Goal: Information Seeking & Learning: Learn about a topic

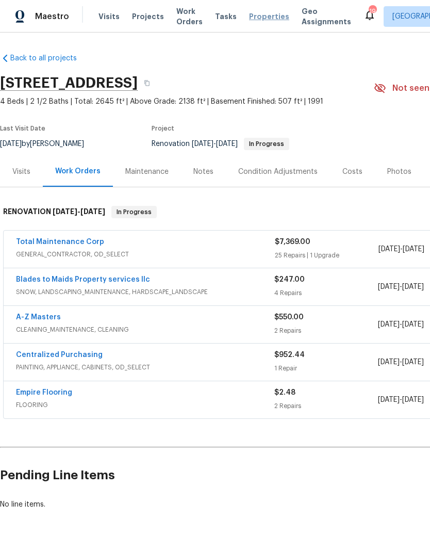
click at [263, 18] on span "Properties" at bounding box center [269, 16] width 40 height 10
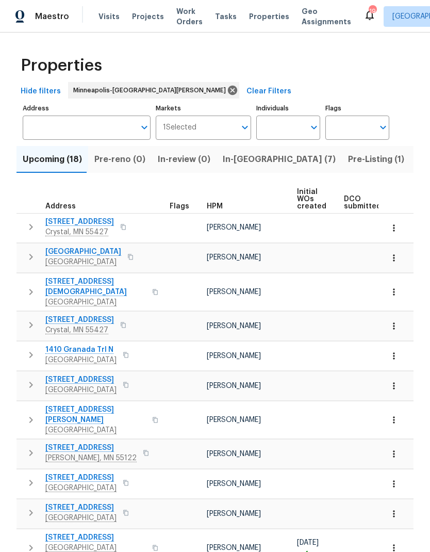
click at [243, 160] on span "In-[GEOGRAPHIC_DATA] (7)" at bounding box center [279, 159] width 113 height 14
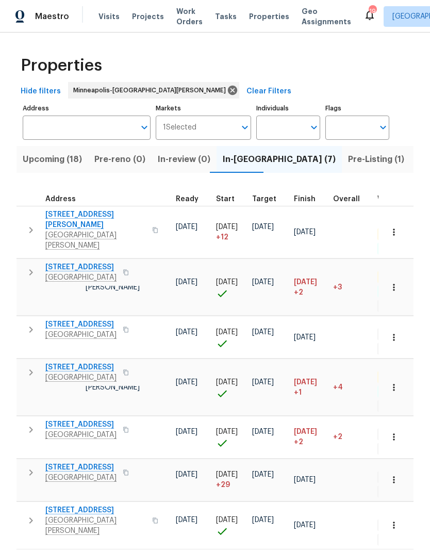
scroll to position [0, 179]
click at [305, 200] on span "Finish" at bounding box center [305, 198] width 22 height 7
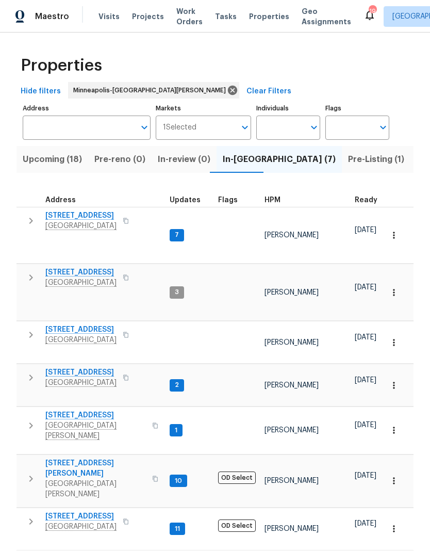
click at [55, 161] on span "Upcoming (18)" at bounding box center [52, 159] width 59 height 14
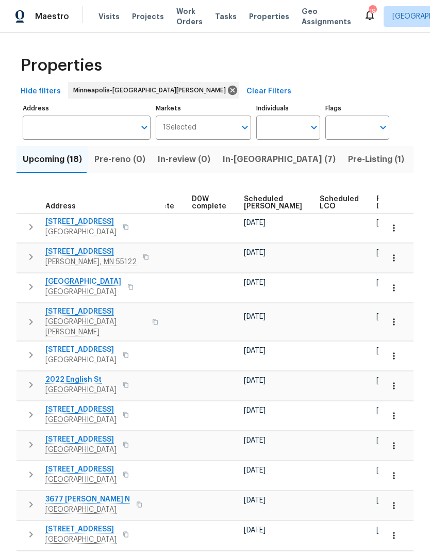
scroll to position [0, 258]
click at [377, 201] on span "Ready Date" at bounding box center [388, 202] width 23 height 14
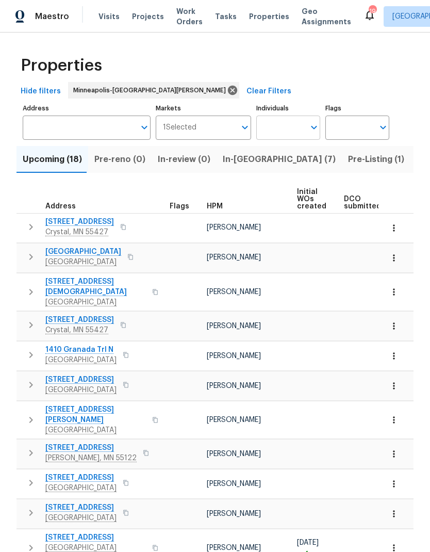
click at [292, 126] on input "Individuals" at bounding box center [280, 128] width 48 height 24
type input "kohler"
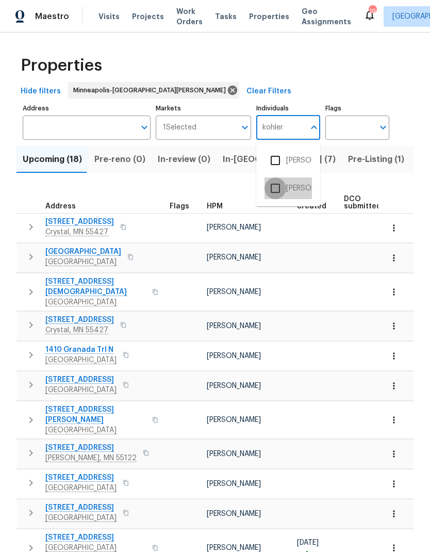
click at [283, 188] on input "checkbox" at bounding box center [276, 188] width 22 height 22
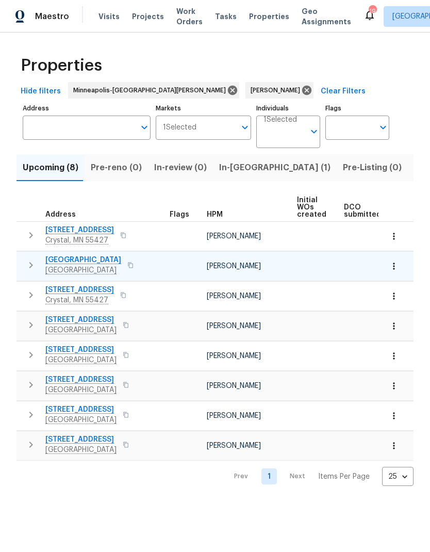
click at [77, 260] on span "[GEOGRAPHIC_DATA]" at bounding box center [83, 260] width 76 height 10
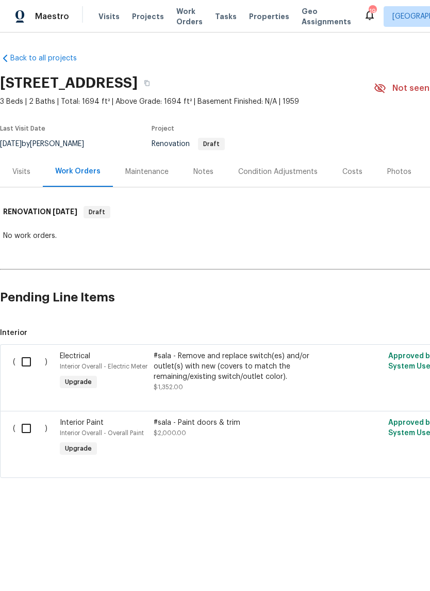
click at [211, 172] on div "Notes" at bounding box center [203, 172] width 20 height 10
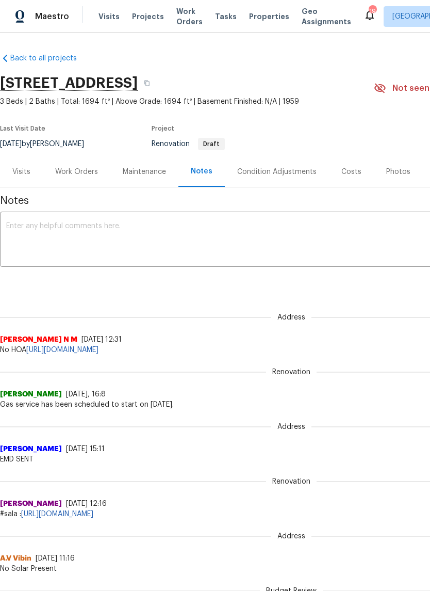
click at [93, 170] on div "Work Orders" at bounding box center [76, 172] width 43 height 10
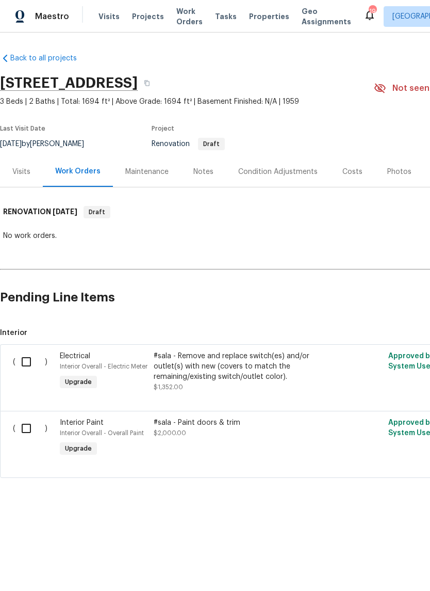
click at [272, 177] on div "Condition Adjustments" at bounding box center [278, 171] width 104 height 30
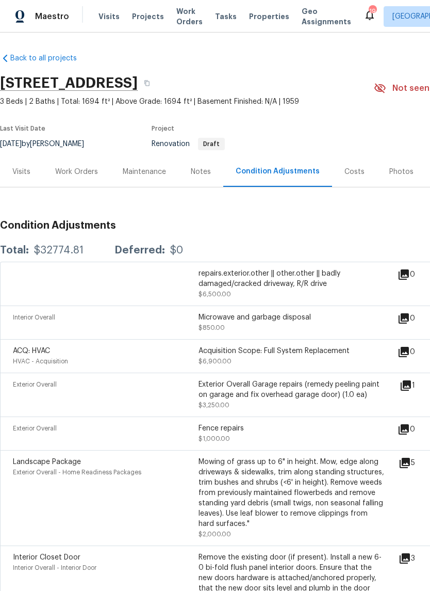
click at [205, 168] on div "Notes" at bounding box center [201, 172] width 20 height 10
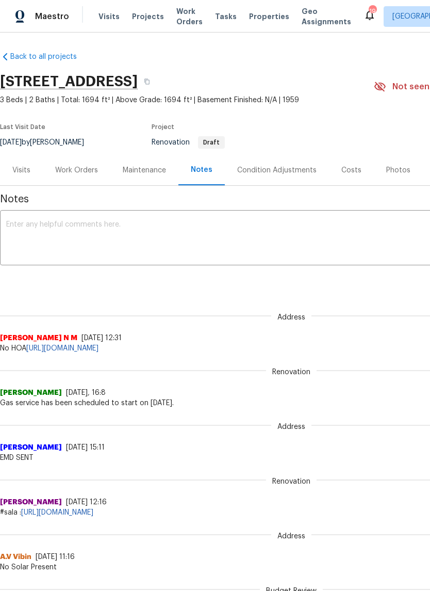
scroll to position [2, 0]
click at [21, 176] on div "Visits" at bounding box center [21, 170] width 43 height 30
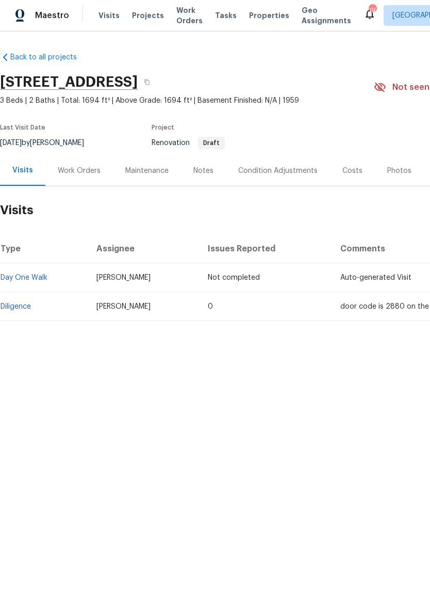
click at [199, 170] on div "Notes" at bounding box center [203, 172] width 20 height 10
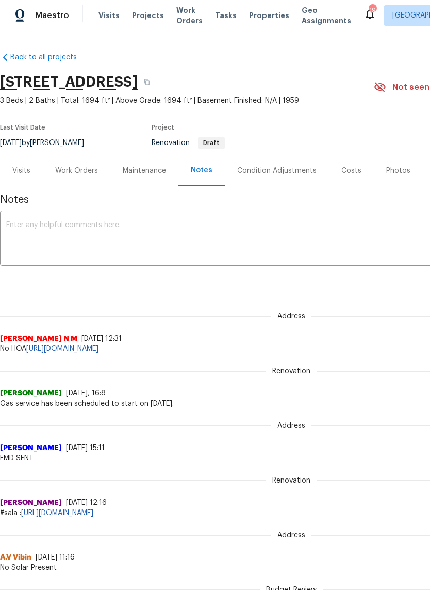
click at [280, 167] on div "Condition Adjustments" at bounding box center [276, 172] width 79 height 10
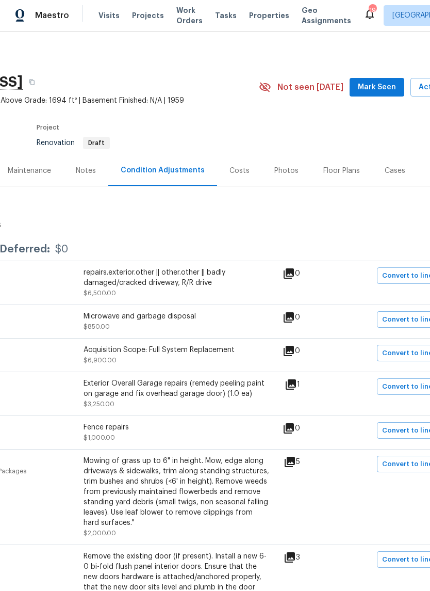
scroll to position [0, 115]
click at [234, 170] on div "Costs" at bounding box center [240, 172] width 20 height 10
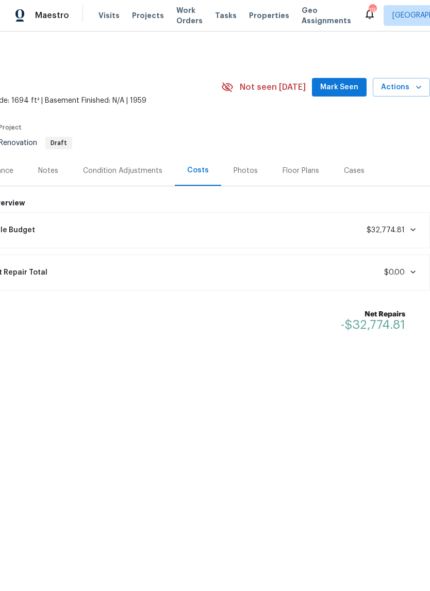
click at [415, 227] on icon at bounding box center [413, 230] width 8 height 8
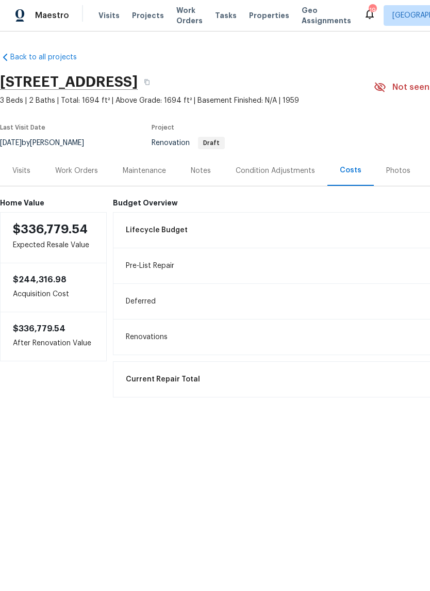
click at [263, 172] on div "Condition Adjustments" at bounding box center [275, 172] width 79 height 10
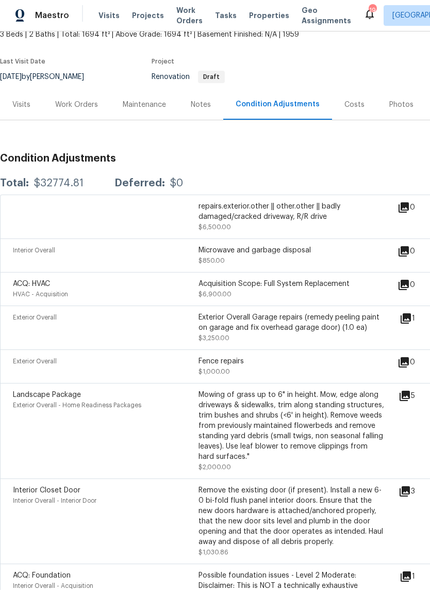
scroll to position [67, 0]
click at [407, 208] on icon at bounding box center [404, 208] width 10 height 10
click at [408, 202] on icon at bounding box center [404, 208] width 12 height 12
